Goal: Information Seeking & Learning: Learn about a topic

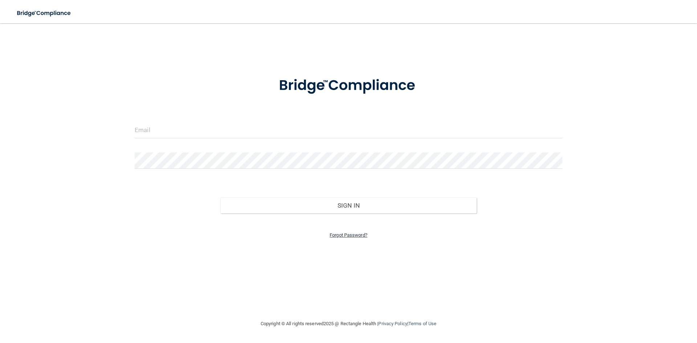
click at [351, 233] on link "Forgot Password?" at bounding box center [349, 234] width 38 height 5
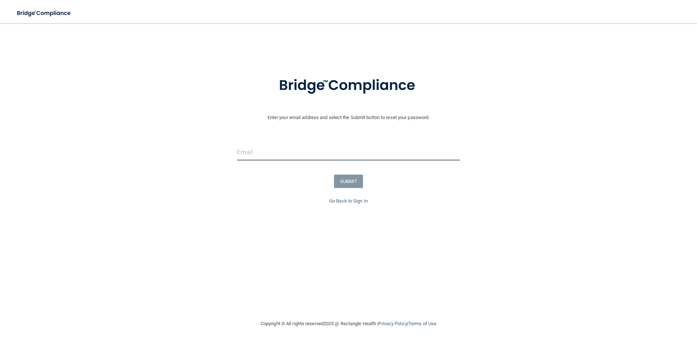
click at [305, 152] on input "email" at bounding box center [348, 152] width 223 height 16
type input "yagnik139@gmail.com"
click at [339, 178] on button "SUBMIT" at bounding box center [348, 181] width 29 height 13
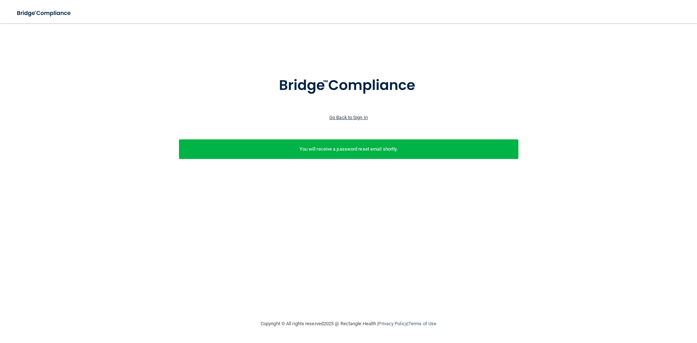
click at [350, 117] on link "Go Back to Sign In" at bounding box center [348, 117] width 38 height 5
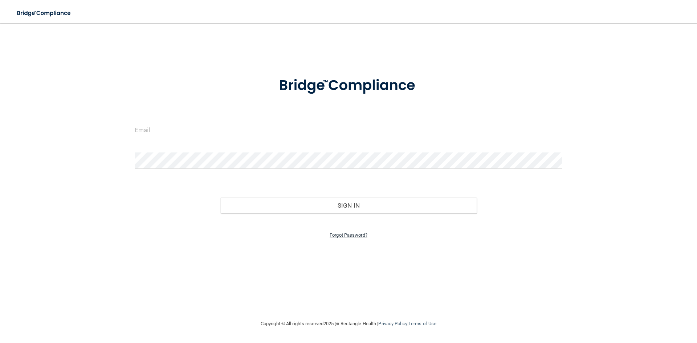
click at [360, 236] on link "Forgot Password?" at bounding box center [349, 234] width 38 height 5
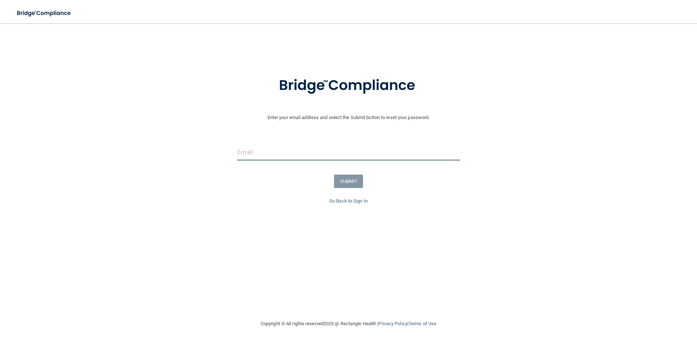
click at [251, 155] on input "email" at bounding box center [348, 152] width 223 height 16
type input "office@rootcareendo.com"
click at [354, 185] on button "SUBMIT" at bounding box center [348, 181] width 29 height 13
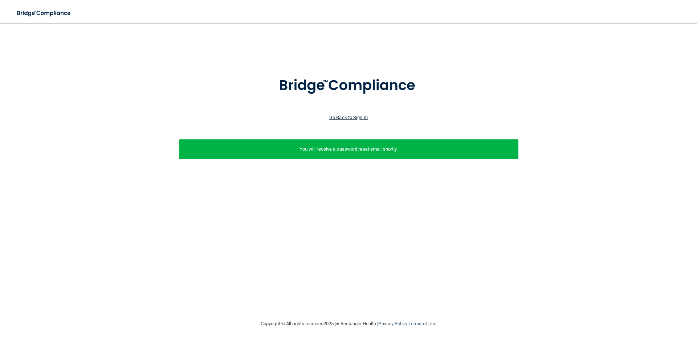
click at [353, 119] on link "Go Back to Sign In" at bounding box center [348, 117] width 38 height 5
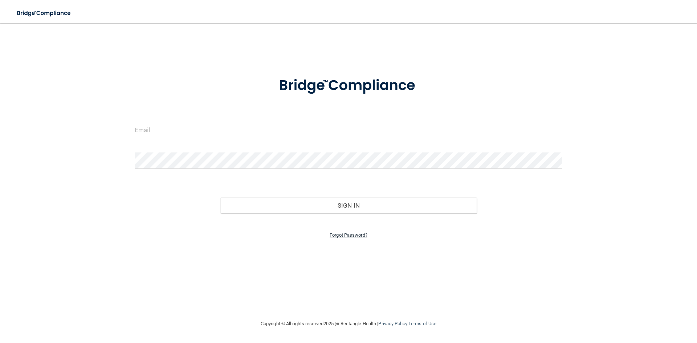
click at [354, 237] on link "Forgot Password?" at bounding box center [349, 234] width 38 height 5
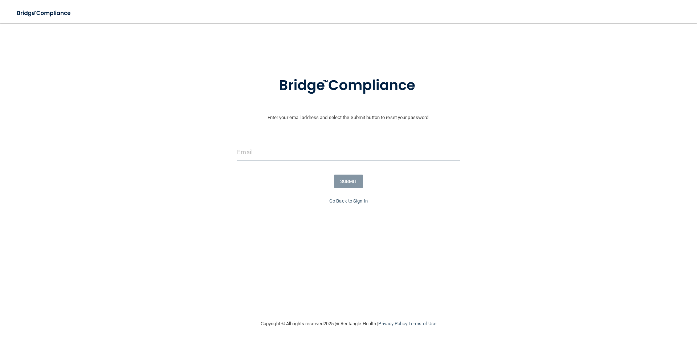
click at [278, 150] on input "email" at bounding box center [348, 152] width 223 height 16
type input "dryagnik139@gmail.com"
click at [355, 181] on button "SUBMIT" at bounding box center [348, 181] width 29 height 13
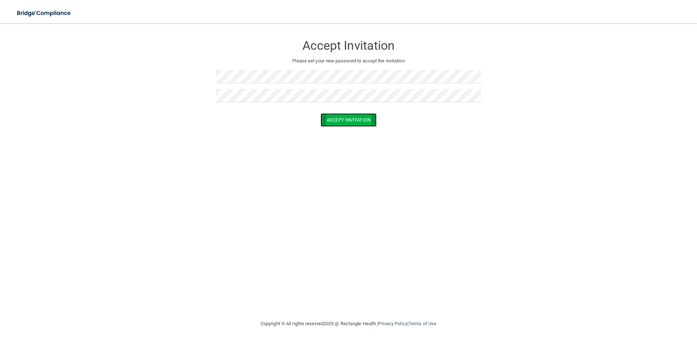
click at [335, 120] on button "Accept Invitation" at bounding box center [349, 119] width 56 height 13
click at [338, 130] on button "Accept Invitation" at bounding box center [349, 130] width 56 height 13
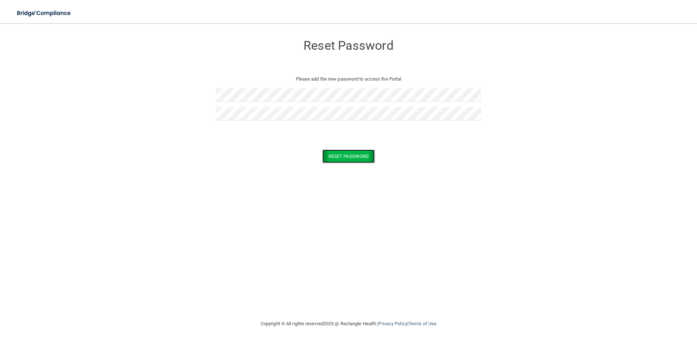
click at [359, 154] on button "Reset Password" at bounding box center [348, 156] width 52 height 13
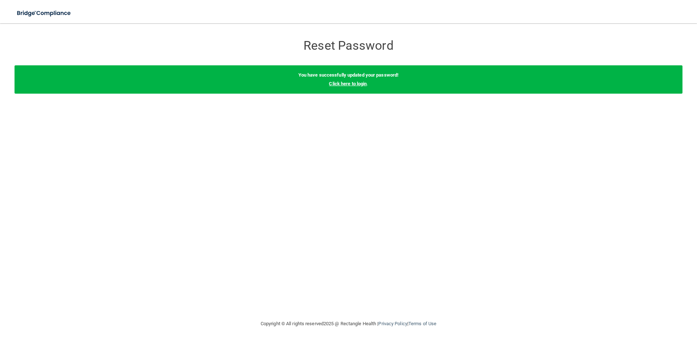
click at [359, 83] on link "Click here to login" at bounding box center [348, 83] width 38 height 5
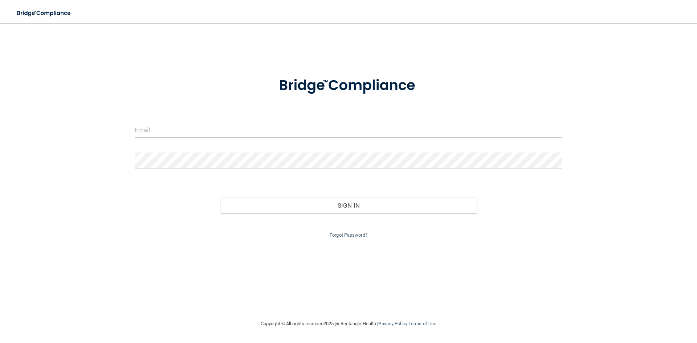
click at [175, 128] on input "email" at bounding box center [349, 130] width 428 height 16
type input "dryagnik139@gmail.com"
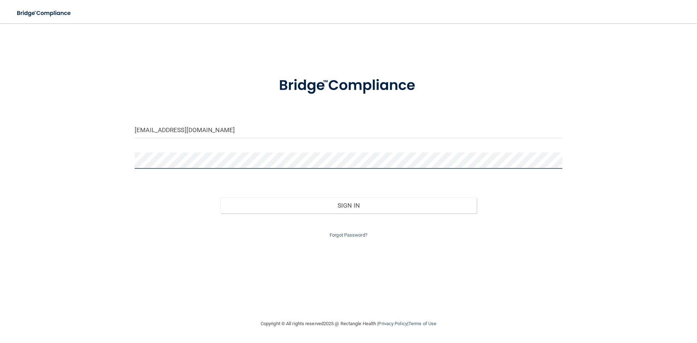
click at [220, 197] on button "Sign In" at bounding box center [348, 205] width 257 height 16
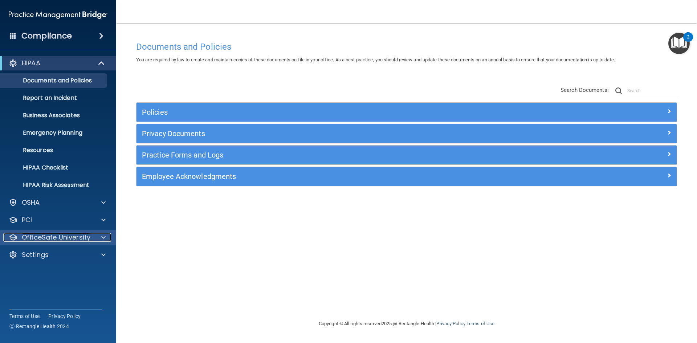
click at [57, 240] on p "OfficeSafe University" at bounding box center [56, 237] width 69 height 9
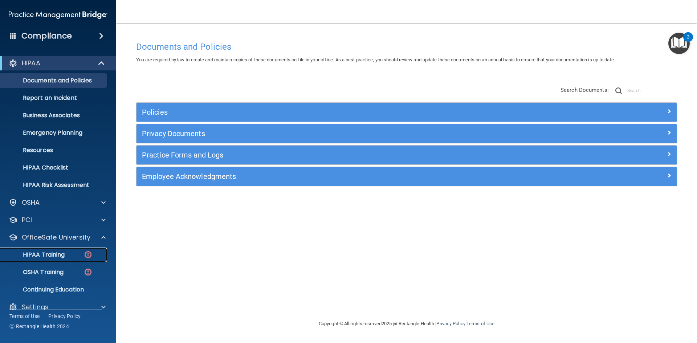
click at [70, 257] on div "HIPAA Training" at bounding box center [54, 254] width 99 height 7
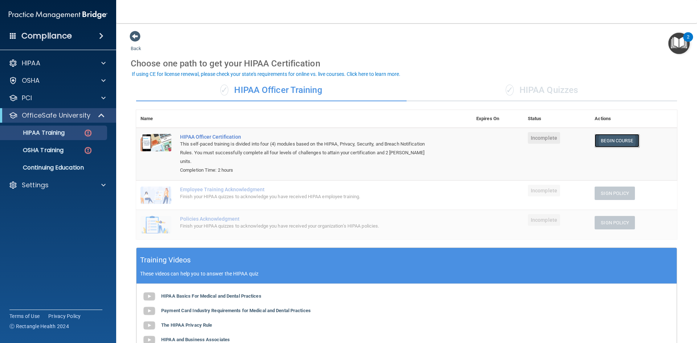
click at [607, 140] on link "Begin Course" at bounding box center [617, 140] width 44 height 13
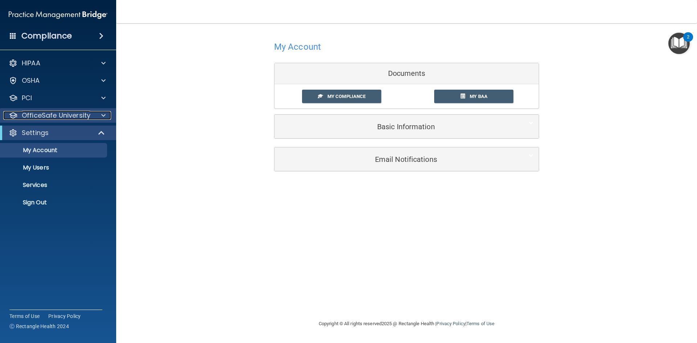
click at [101, 115] on span at bounding box center [103, 115] width 4 height 9
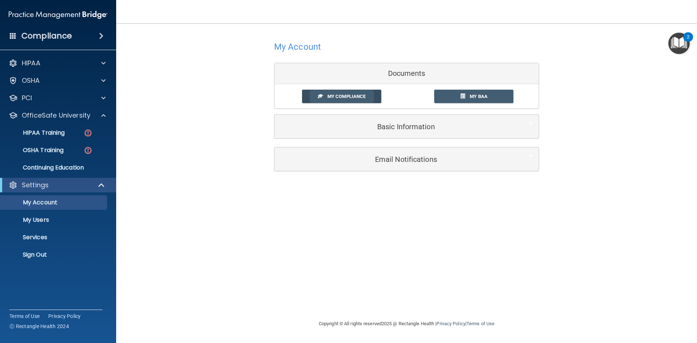
click at [346, 97] on span "My Compliance" at bounding box center [346, 96] width 38 height 5
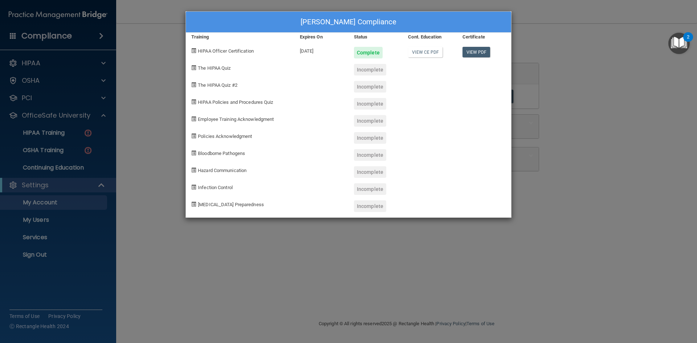
click at [632, 87] on div "Yagnik Patel's Compliance Training Expires On Status Cont. Education Certificat…" at bounding box center [348, 171] width 697 height 343
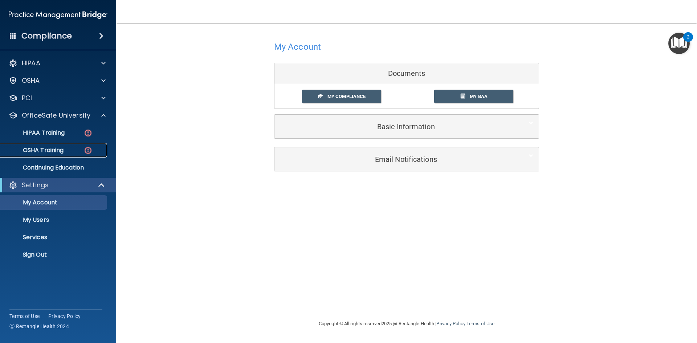
click at [54, 153] on p "OSHA Training" at bounding box center [34, 150] width 59 height 7
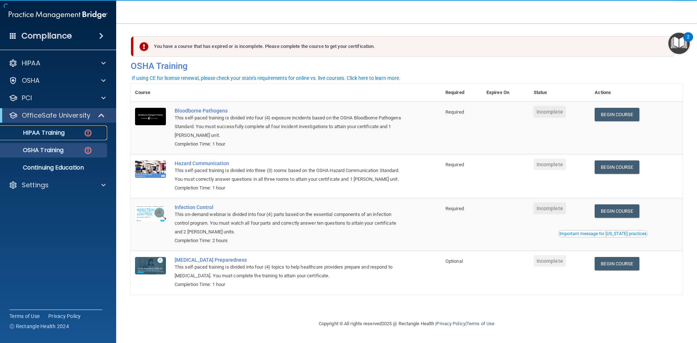
click at [57, 133] on p "HIPAA Training" at bounding box center [35, 132] width 60 height 7
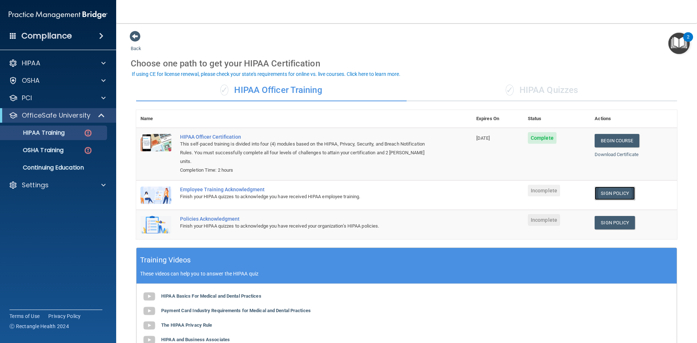
click at [619, 187] on link "Sign Policy" at bounding box center [615, 193] width 40 height 13
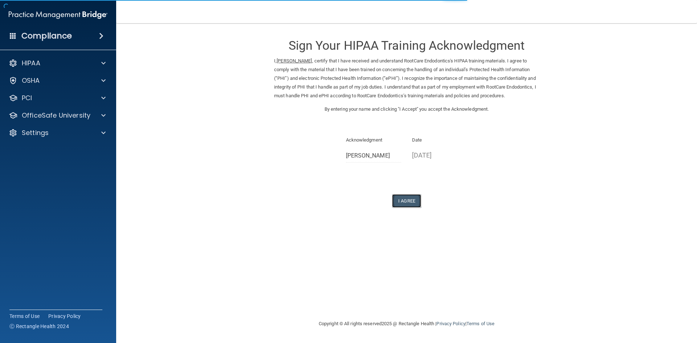
click at [412, 208] on button "I Agree" at bounding box center [406, 200] width 29 height 13
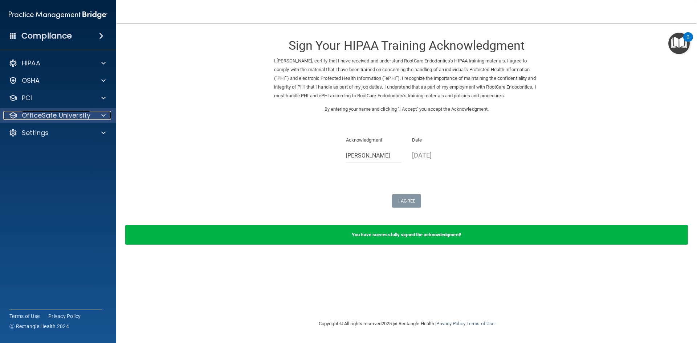
click at [82, 111] on p "OfficeSafe University" at bounding box center [56, 115] width 69 height 9
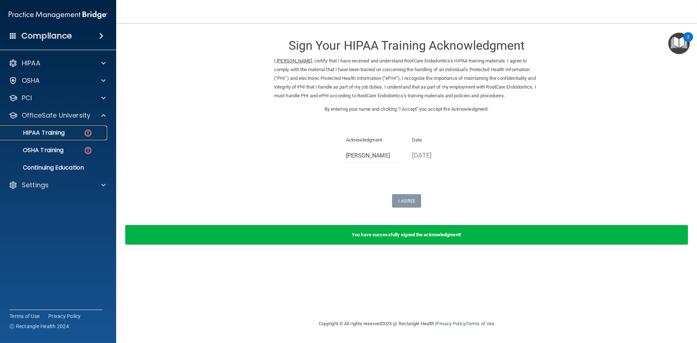
click at [65, 131] on p "HIPAA Training" at bounding box center [35, 132] width 60 height 7
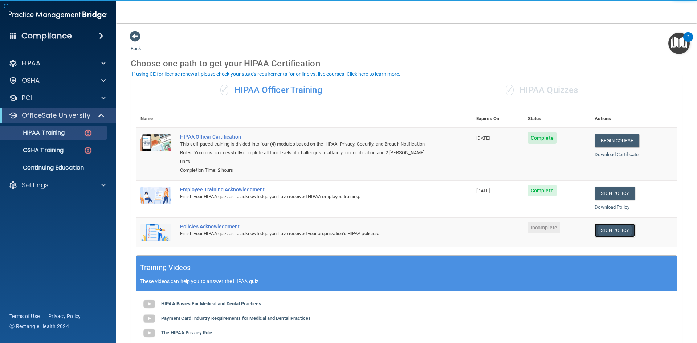
click at [604, 224] on link "Sign Policy" at bounding box center [615, 230] width 40 height 13
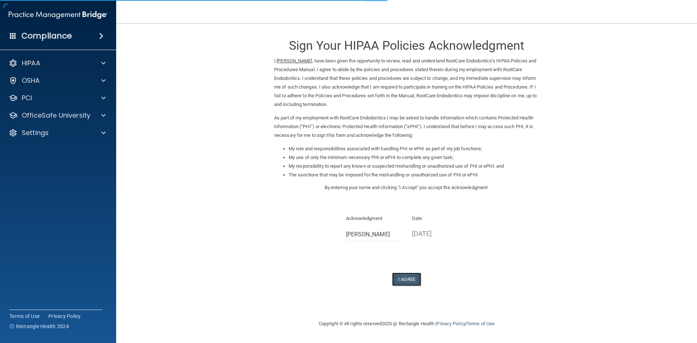
click at [401, 273] on button "I Agree" at bounding box center [406, 279] width 29 height 13
click at [415, 282] on button "I Agree" at bounding box center [406, 279] width 29 height 13
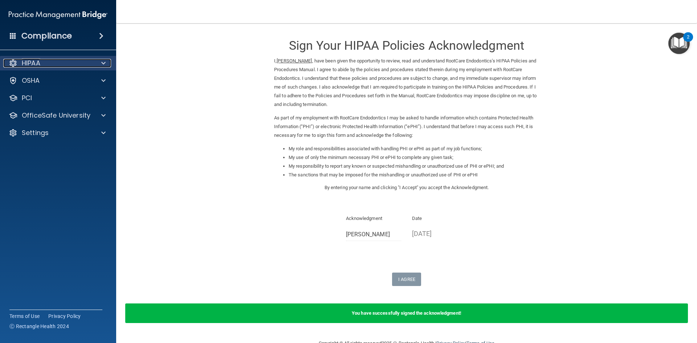
click at [60, 64] on div "HIPAA" at bounding box center [48, 63] width 90 height 9
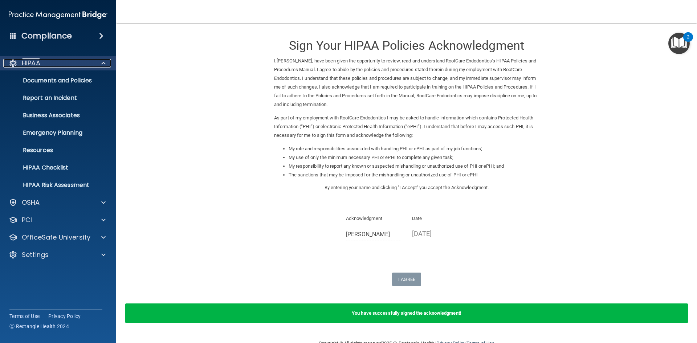
click at [61, 65] on div "HIPAA" at bounding box center [48, 63] width 90 height 9
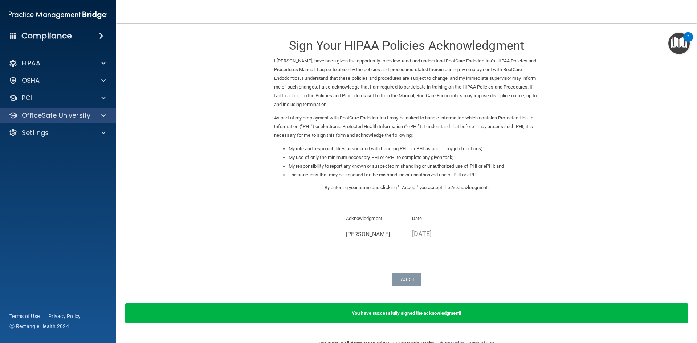
click at [52, 110] on div "OfficeSafe University" at bounding box center [58, 115] width 117 height 15
click at [104, 115] on span at bounding box center [103, 115] width 4 height 9
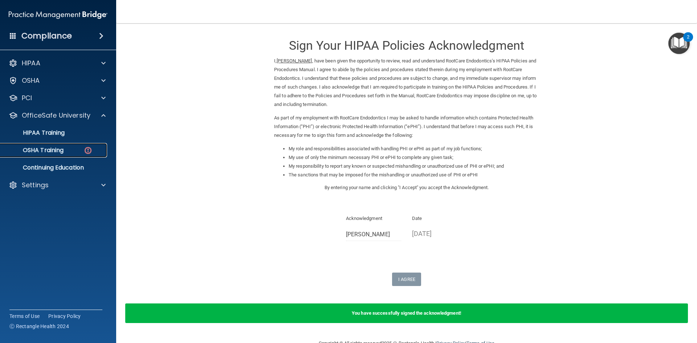
click at [58, 147] on p "OSHA Training" at bounding box center [34, 150] width 59 height 7
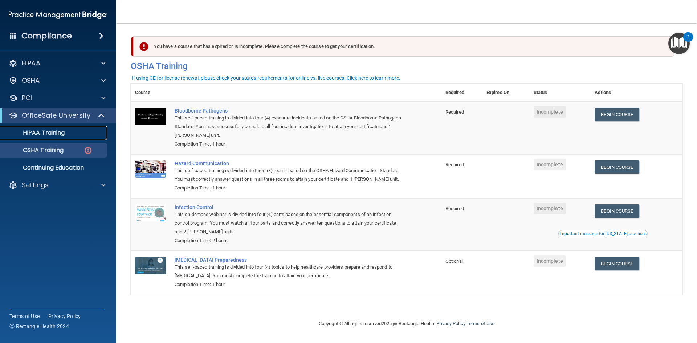
click at [65, 130] on p "HIPAA Training" at bounding box center [35, 132] width 60 height 7
